Goal: Use online tool/utility

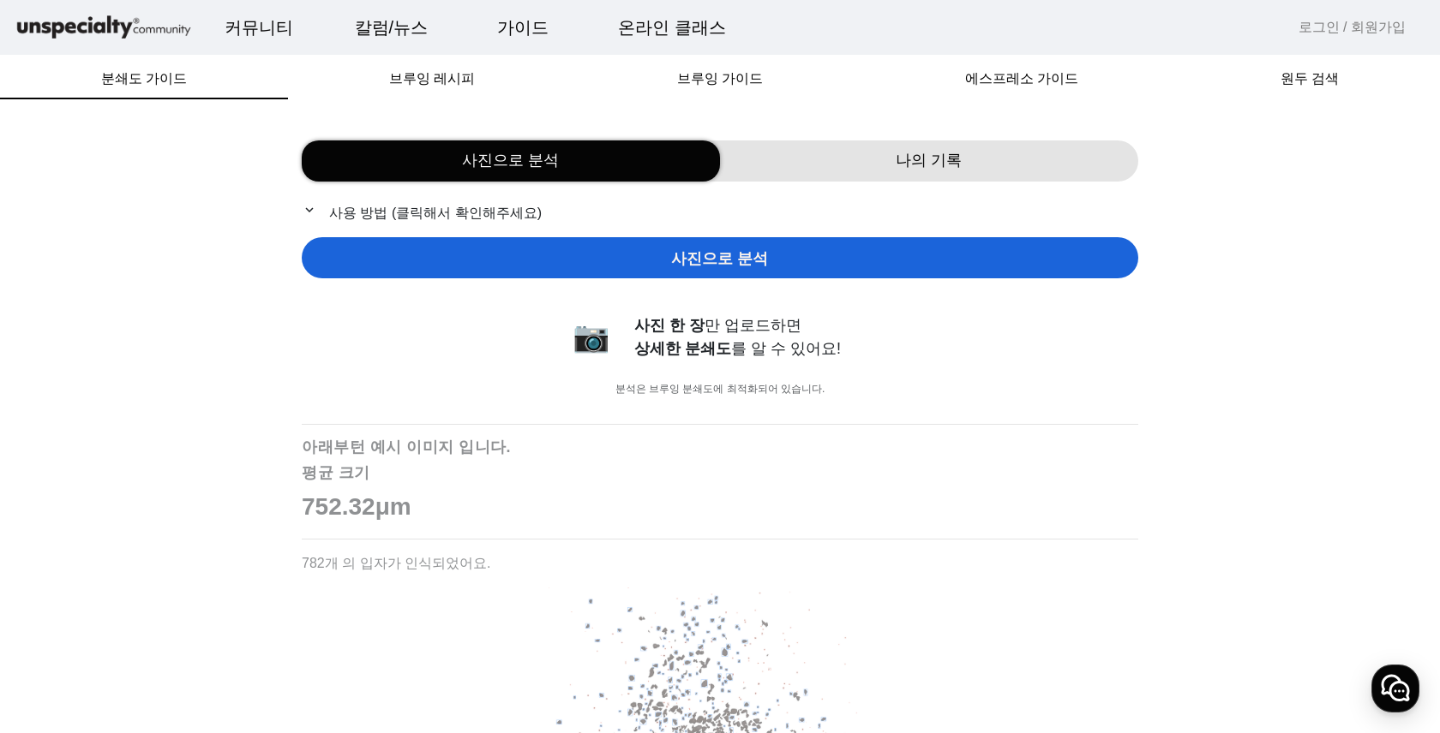
click at [744, 259] on span "사진으로 분석" at bounding box center [719, 259] width 97 height 23
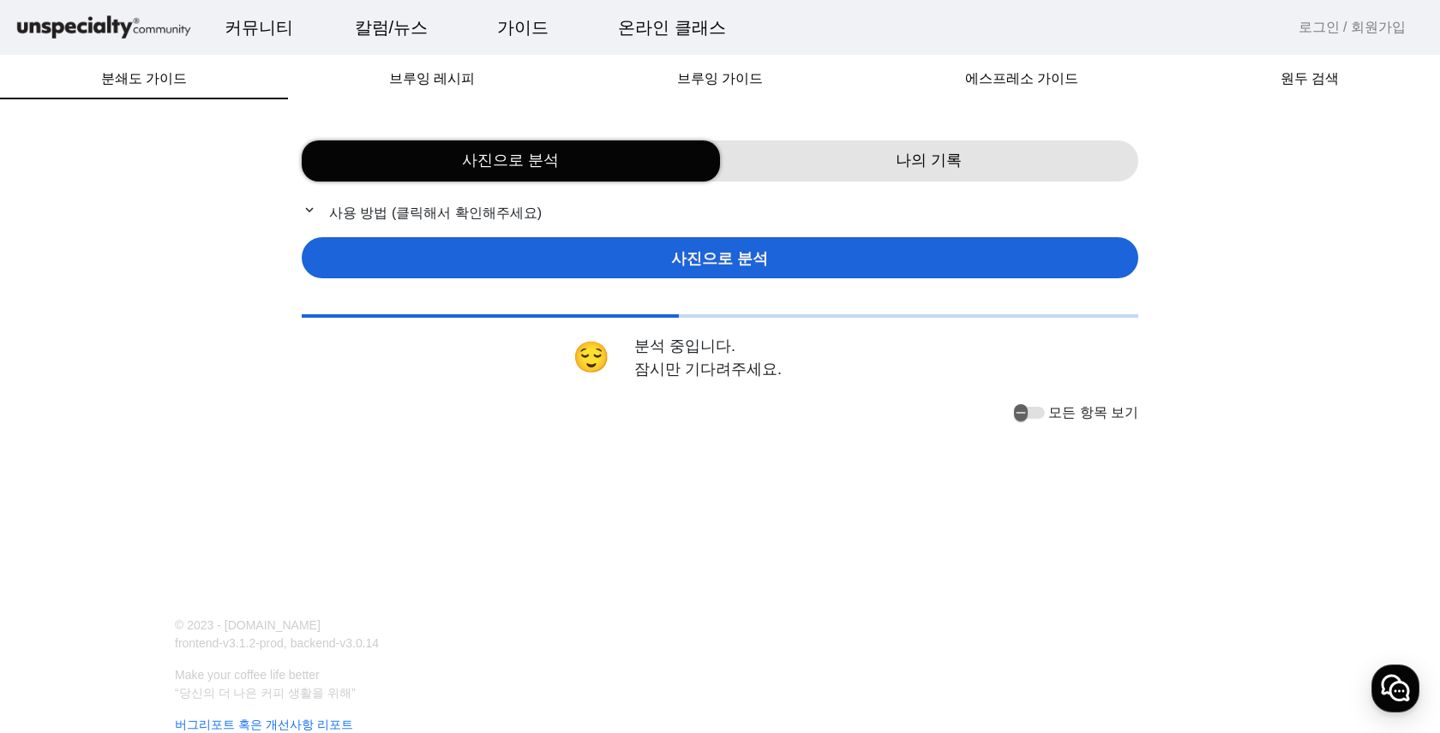
click at [511, 217] on p "expand_more 사용 방법 (클릭해서 확인해주세요)" at bounding box center [720, 212] width 836 height 21
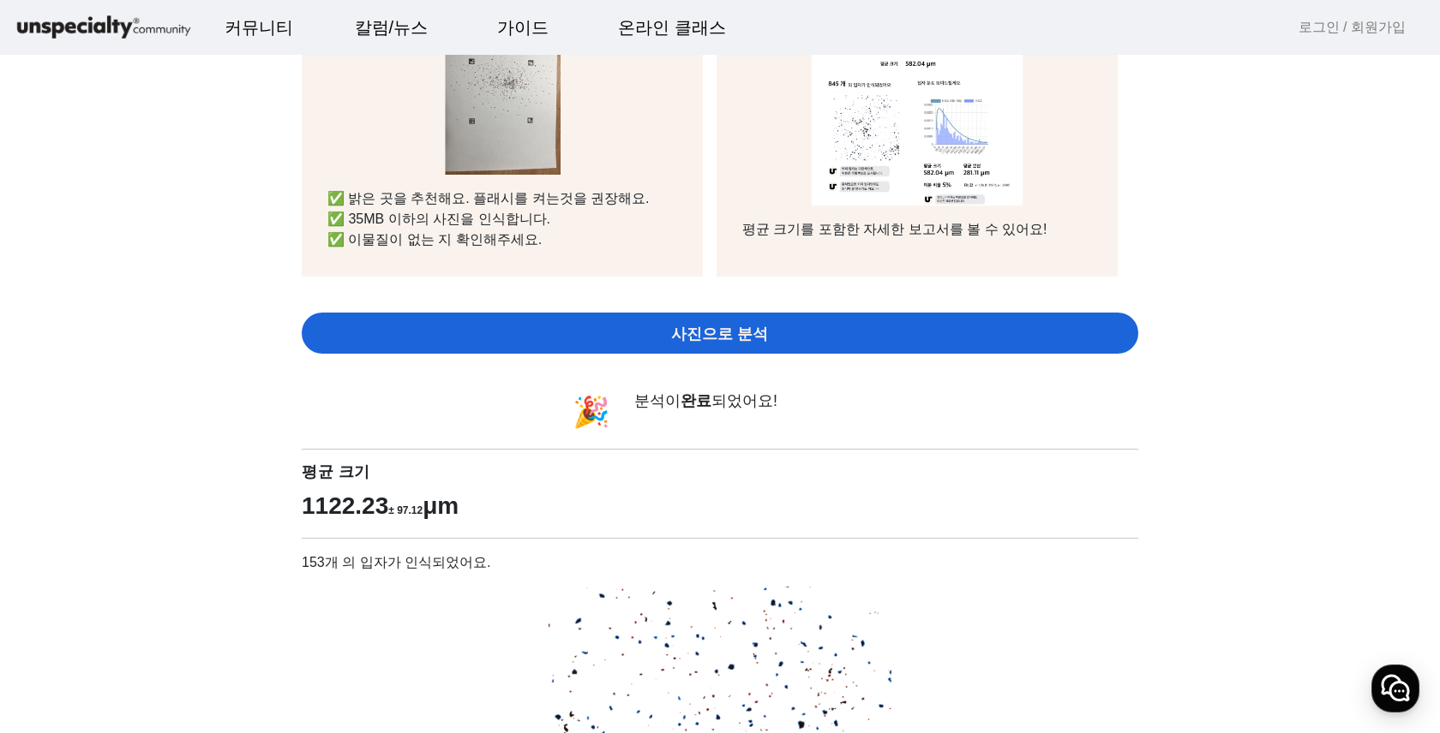
scroll to position [807, 0]
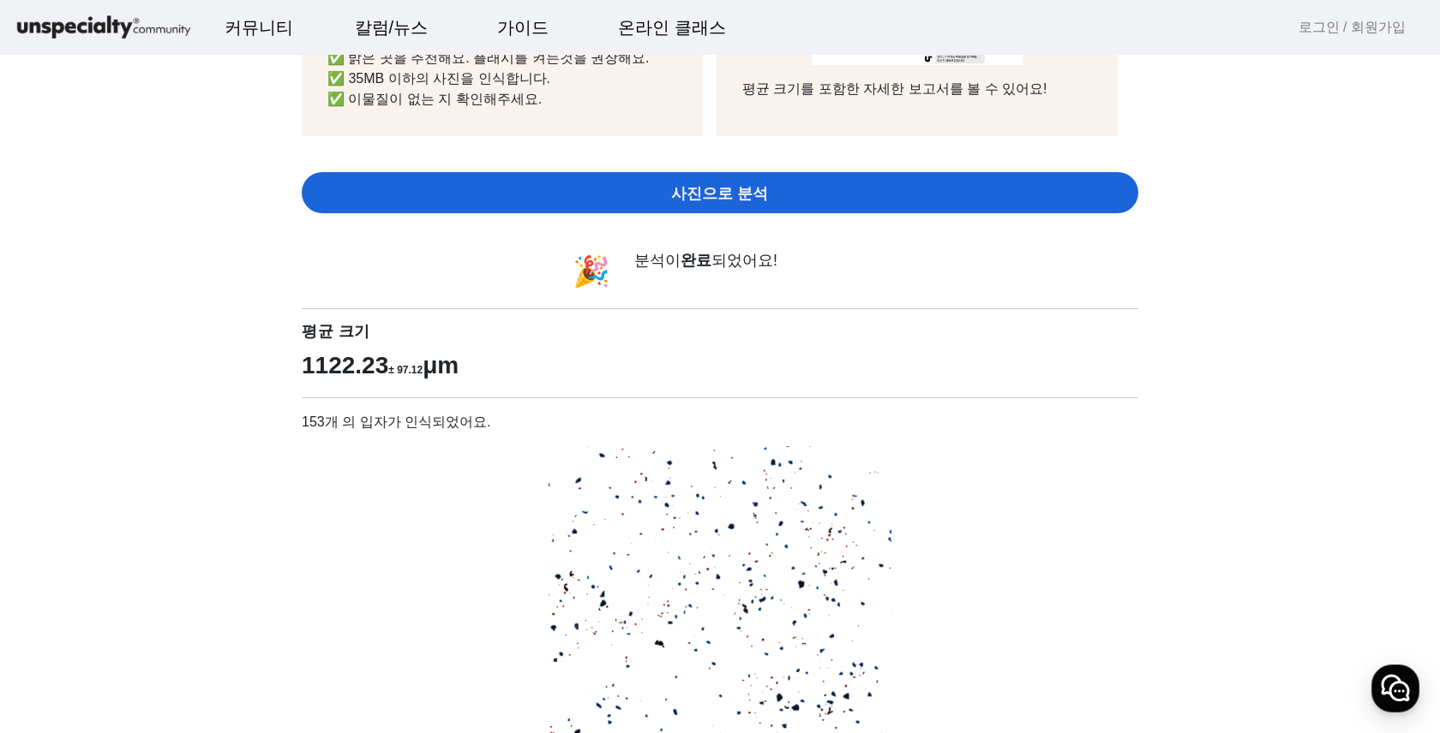
click at [947, 194] on div "사진으로 분석" at bounding box center [720, 192] width 836 height 41
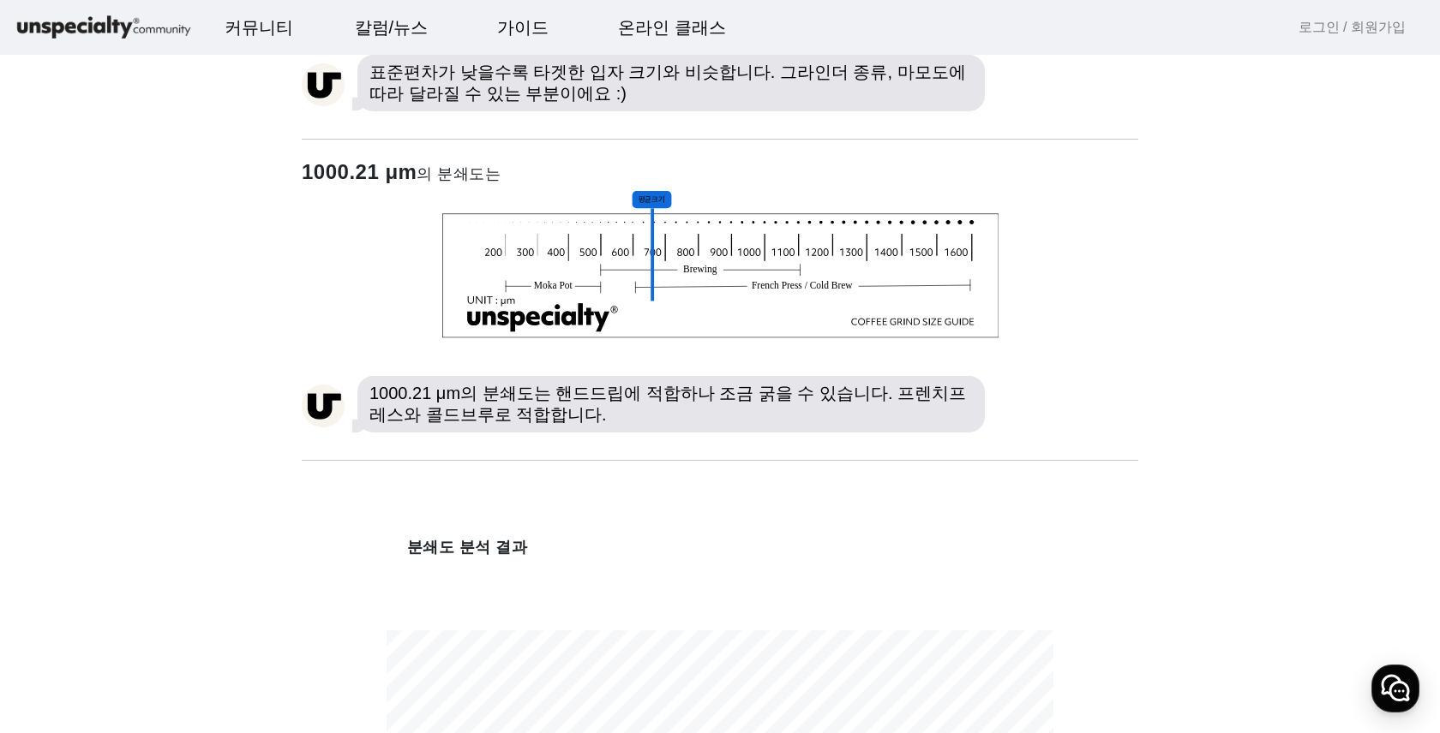
scroll to position [2329, 0]
